Goal: Transaction & Acquisition: Purchase product/service

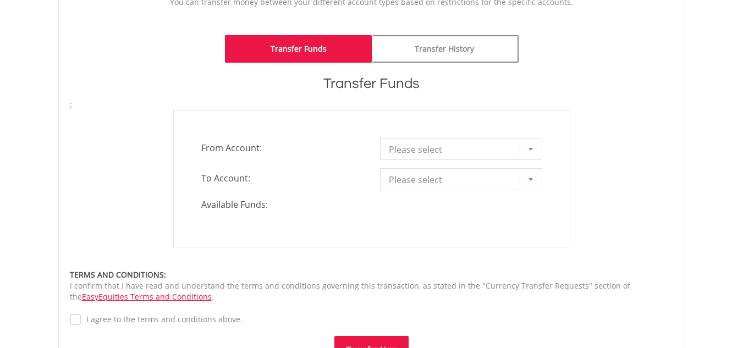
scroll to position [220, 0]
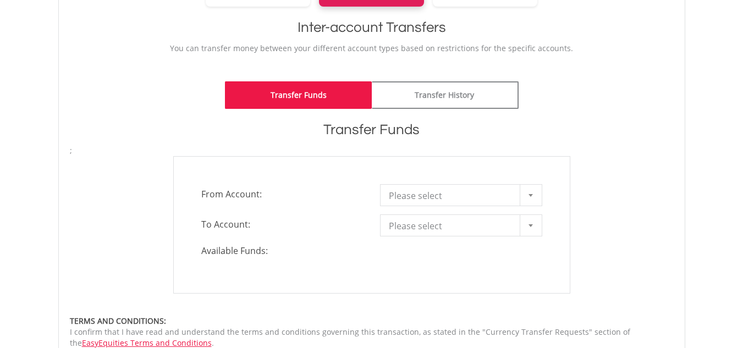
click at [546, 227] on span "**********" at bounding box center [461, 225] width 179 height 22
click at [535, 224] on div at bounding box center [531, 225] width 22 height 21
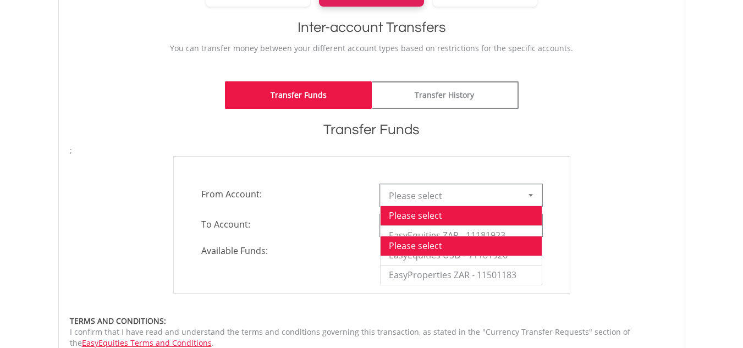
click at [523, 200] on div at bounding box center [531, 195] width 22 height 21
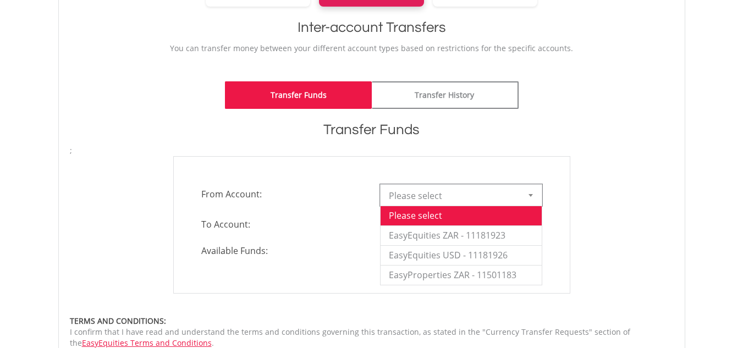
click at [432, 299] on form "**********" at bounding box center [372, 277] width 604 height 264
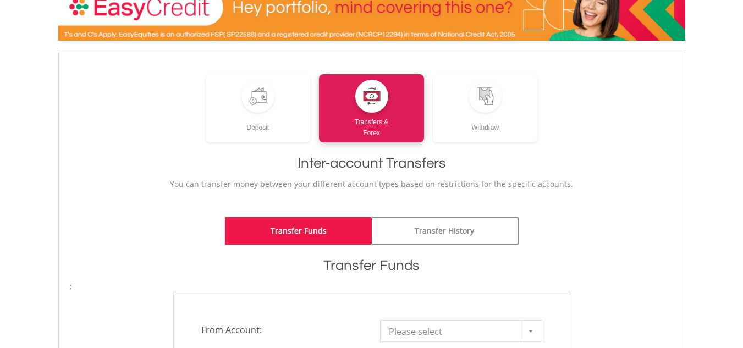
scroll to position [0, 0]
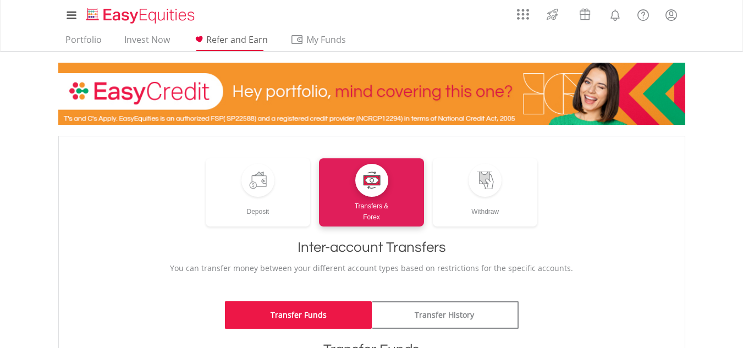
click at [226, 40] on span "Refer and Earn" at bounding box center [237, 40] width 62 height 12
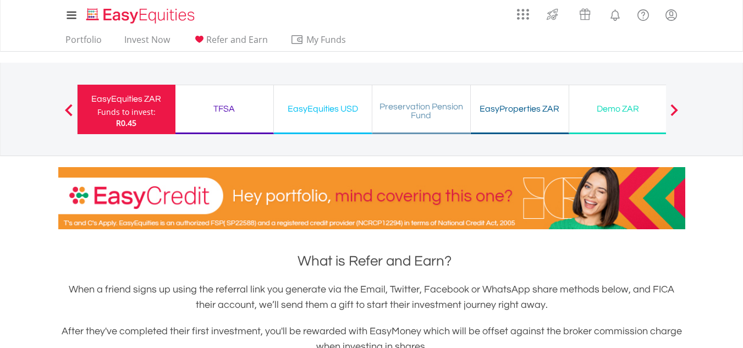
click at [68, 110] on button "Previous" at bounding box center [69, 114] width 22 height 11
click at [69, 107] on span at bounding box center [69, 110] width 8 height 12
click at [255, 68] on div "Previous EasyEquities ZAR Funds to invest: R0.45 TFSA Funds to invest: R0.45 Ea…" at bounding box center [371, 109] width 589 height 93
click at [138, 40] on link "Invest Now" at bounding box center [147, 42] width 54 height 17
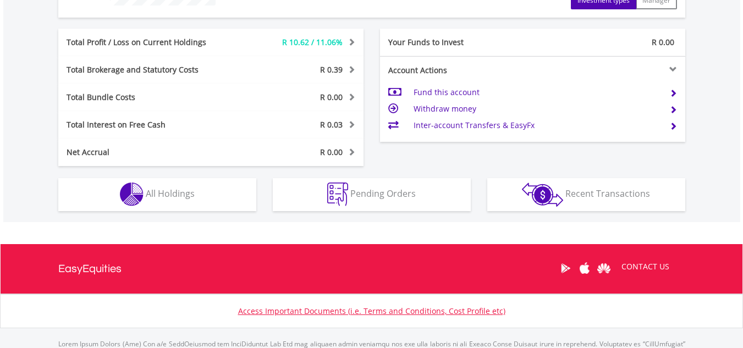
scroll to position [472, 0]
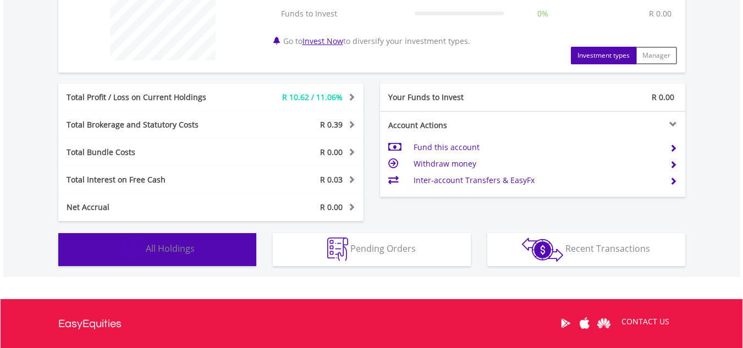
click at [169, 259] on button "Holdings All Holdings" at bounding box center [157, 249] width 198 height 33
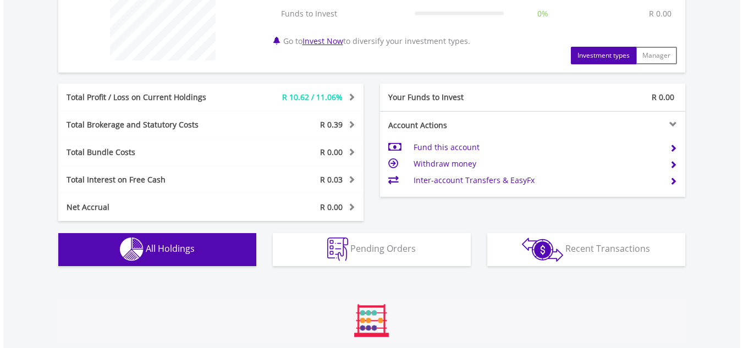
scroll to position [738, 0]
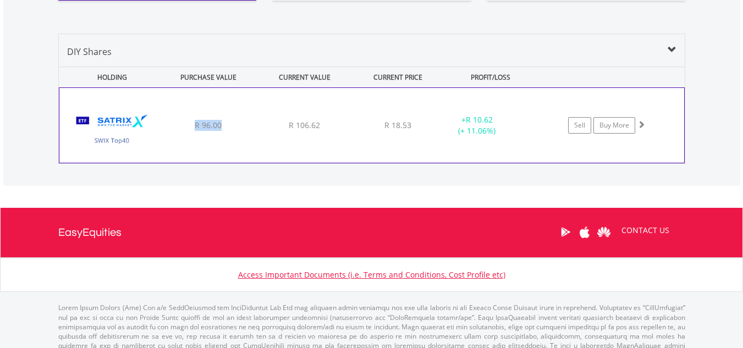
drag, startPoint x: 194, startPoint y: 124, endPoint x: 232, endPoint y: 128, distance: 38.6
click at [232, 128] on div "R 96.00" at bounding box center [208, 125] width 93 height 11
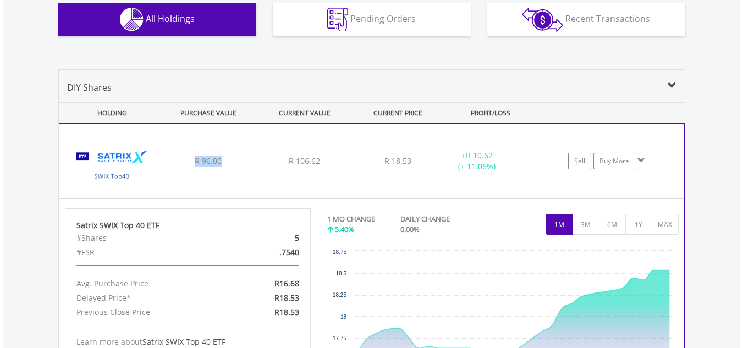
scroll to position [683, 0]
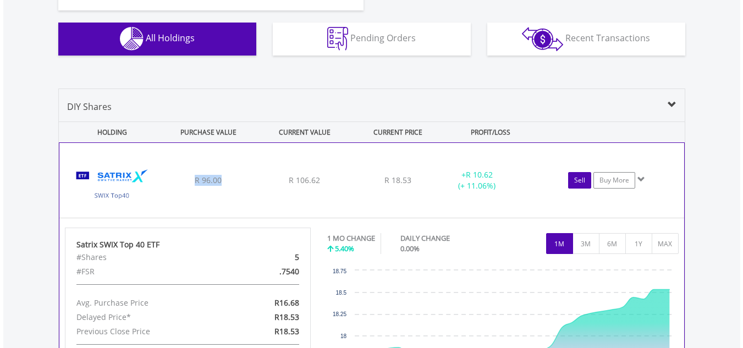
click at [582, 178] on link "Sell" at bounding box center [579, 180] width 23 height 16
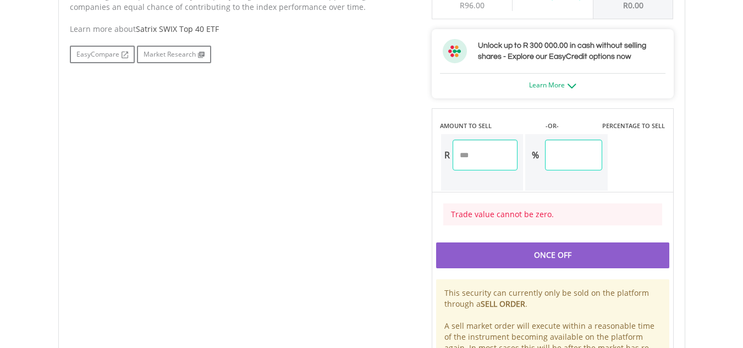
scroll to position [605, 0]
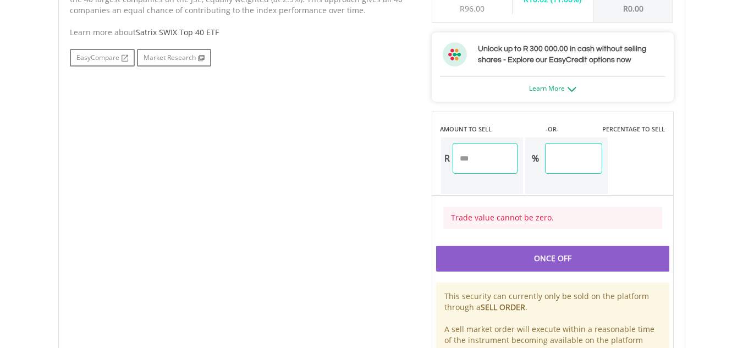
click at [559, 267] on div "Once Off" at bounding box center [552, 258] width 233 height 25
click at [485, 151] on input "number" at bounding box center [484, 158] width 65 height 31
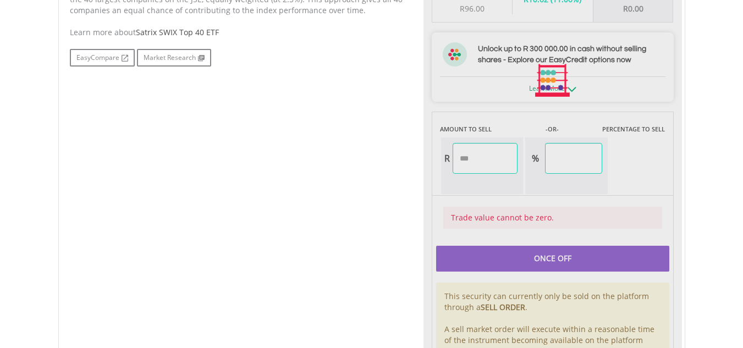
click at [521, 267] on div "Last Updated Price: 15-min. Delay* Price Update Cost: 0 Credits Market Closed S…" at bounding box center [552, 80] width 258 height 643
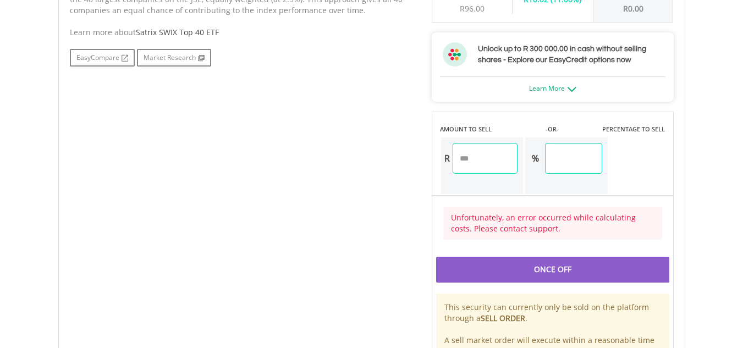
click at [490, 269] on div "Once Off" at bounding box center [552, 269] width 233 height 25
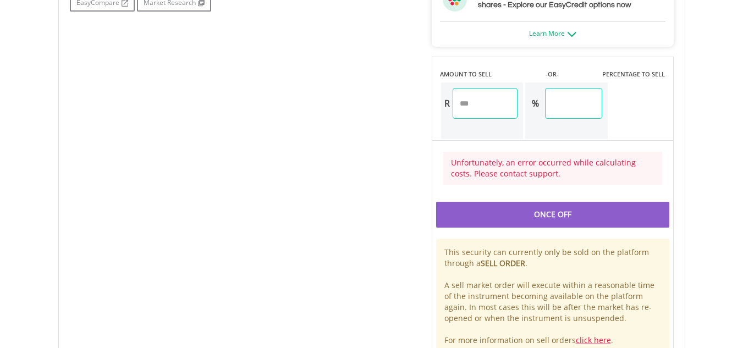
click at [590, 108] on input "***" at bounding box center [573, 103] width 57 height 31
click at [493, 103] on input "***" at bounding box center [484, 103] width 65 height 31
type input "*"
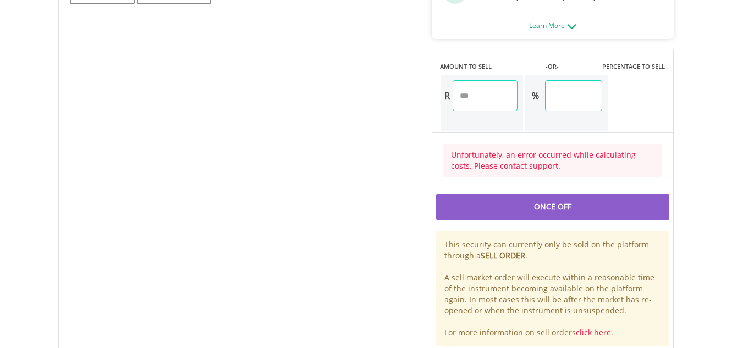
scroll to position [631, 0]
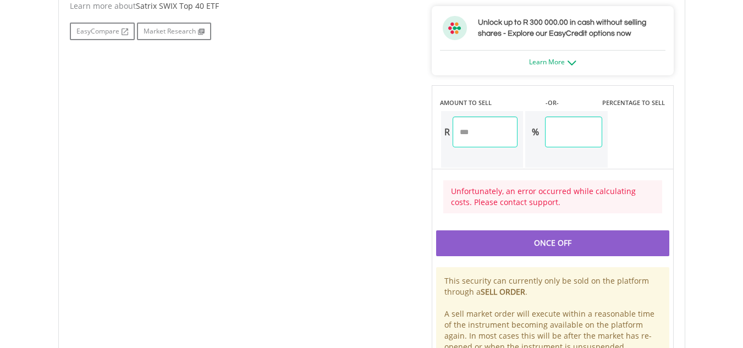
click at [539, 246] on div "Last Updated Price: 15-min. Delay* Price Update Cost: 0 Credits Market Closed S…" at bounding box center [552, 60] width 258 height 654
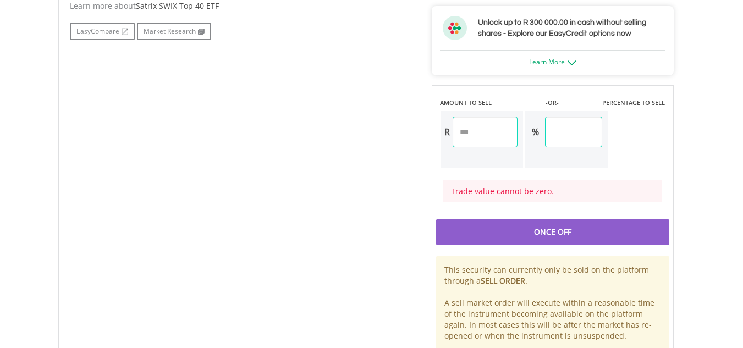
click at [574, 238] on div "Once Off" at bounding box center [552, 231] width 233 height 25
click at [581, 138] on input "***" at bounding box center [573, 132] width 57 height 31
type input "*"
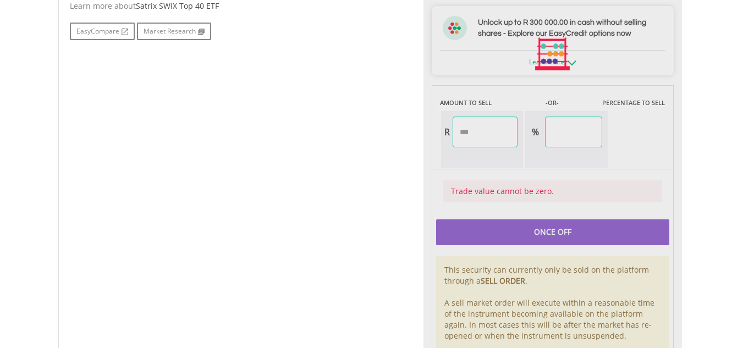
click at [516, 231] on div "Last Updated Price: 15-min. Delay* Price Update Cost: 0 Credits Market Closed S…" at bounding box center [552, 54] width 258 height 643
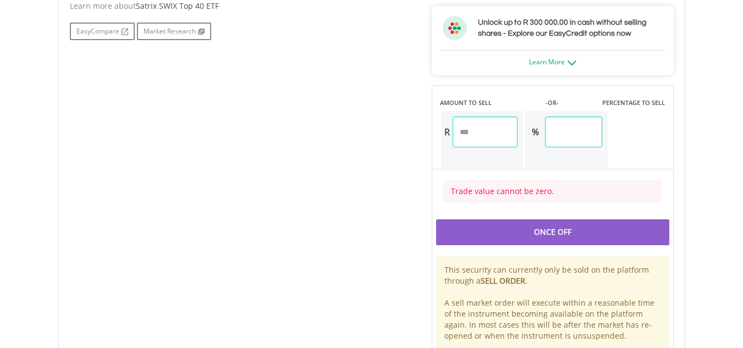
click at [592, 133] on input "*" at bounding box center [573, 132] width 57 height 31
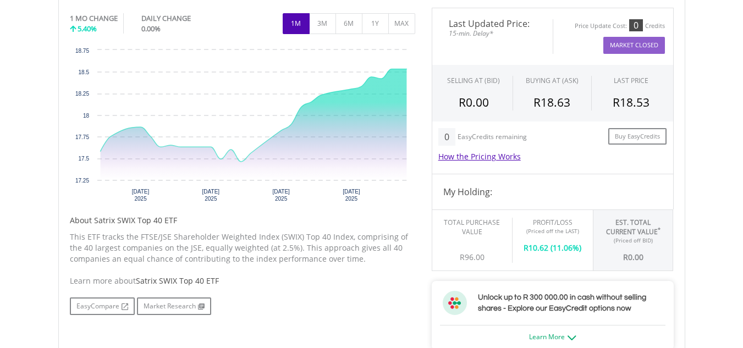
scroll to position [301, 0]
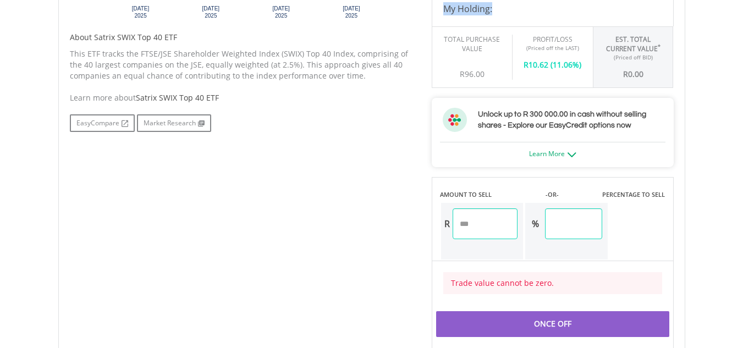
scroll to position [521, 0]
